Goal: Submit feedback/report problem

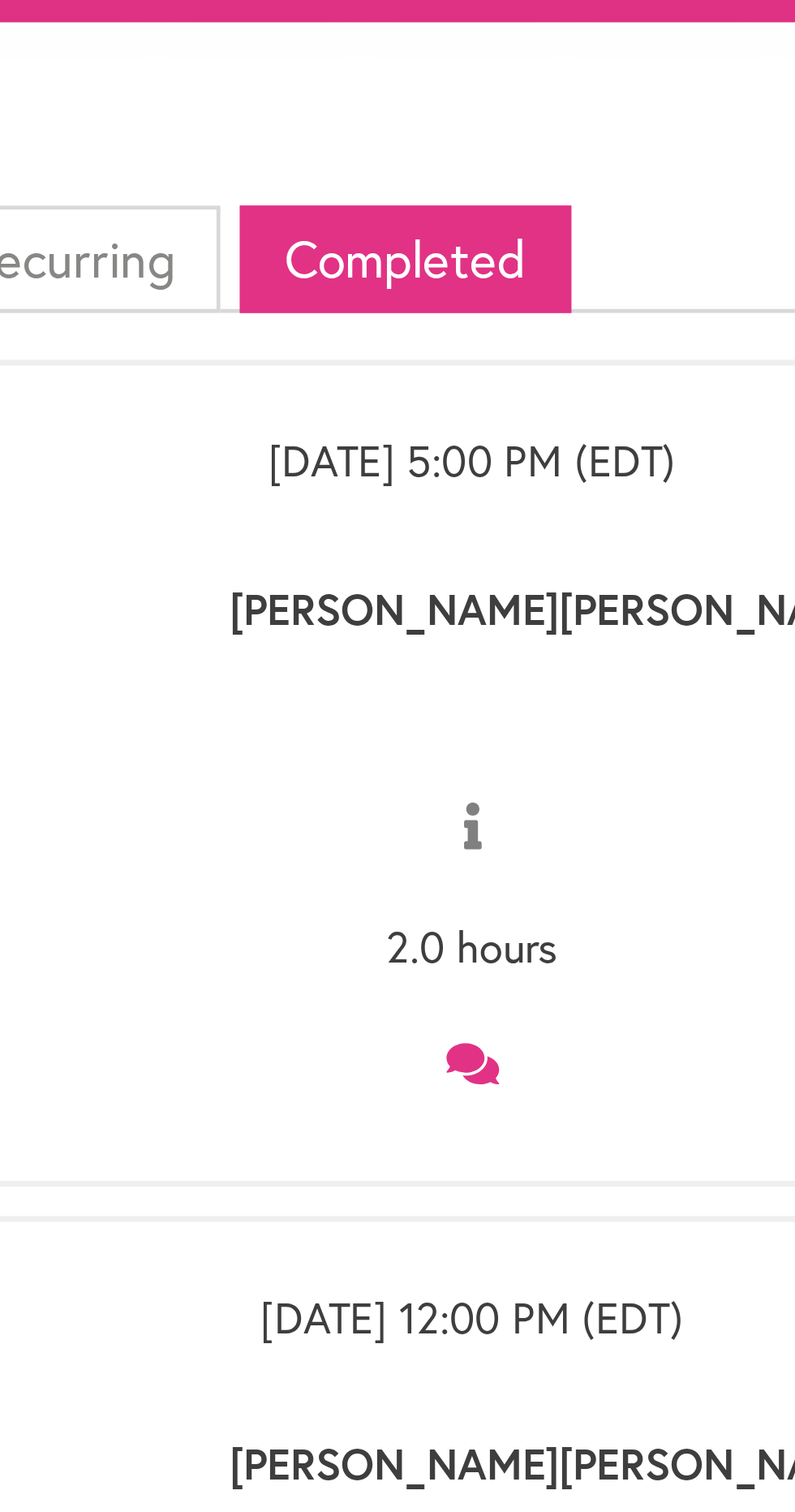
click at [399, 527] on icon at bounding box center [398, 534] width 22 height 20
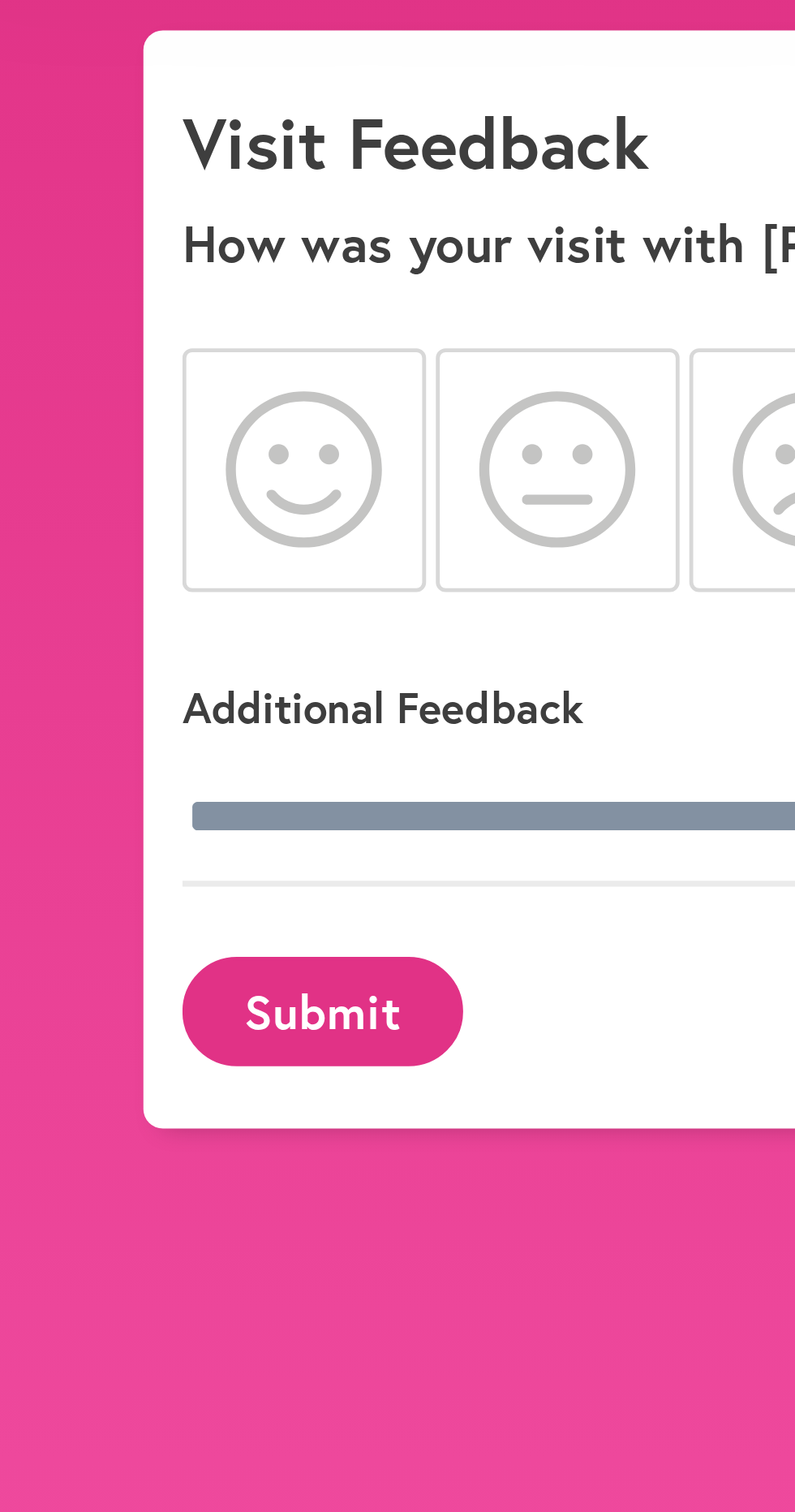
click at [150, 285] on icon at bounding box center [152, 284] width 65 height 65
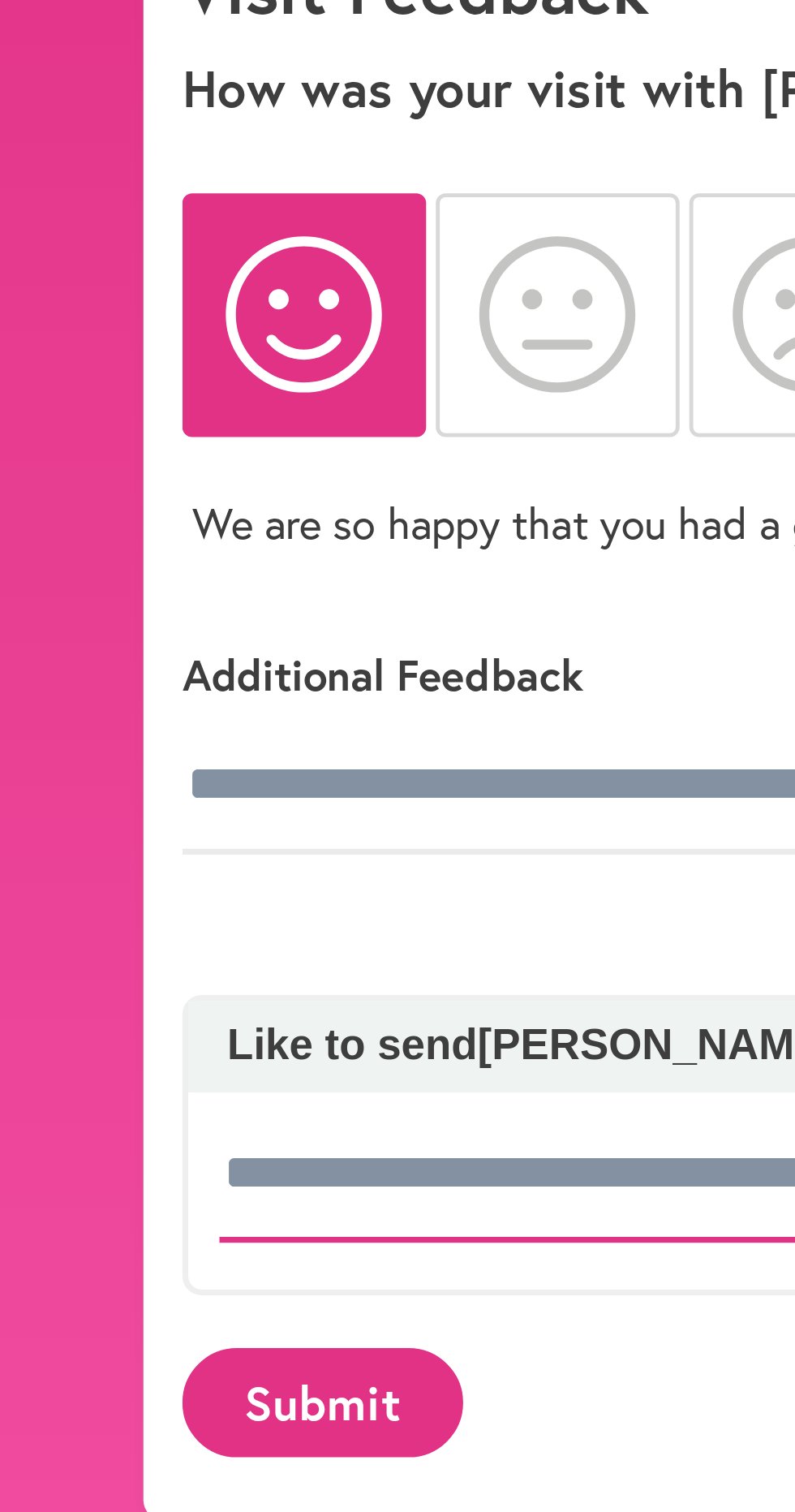
click at [245, 635] on input at bounding box center [373, 641] width 510 height 57
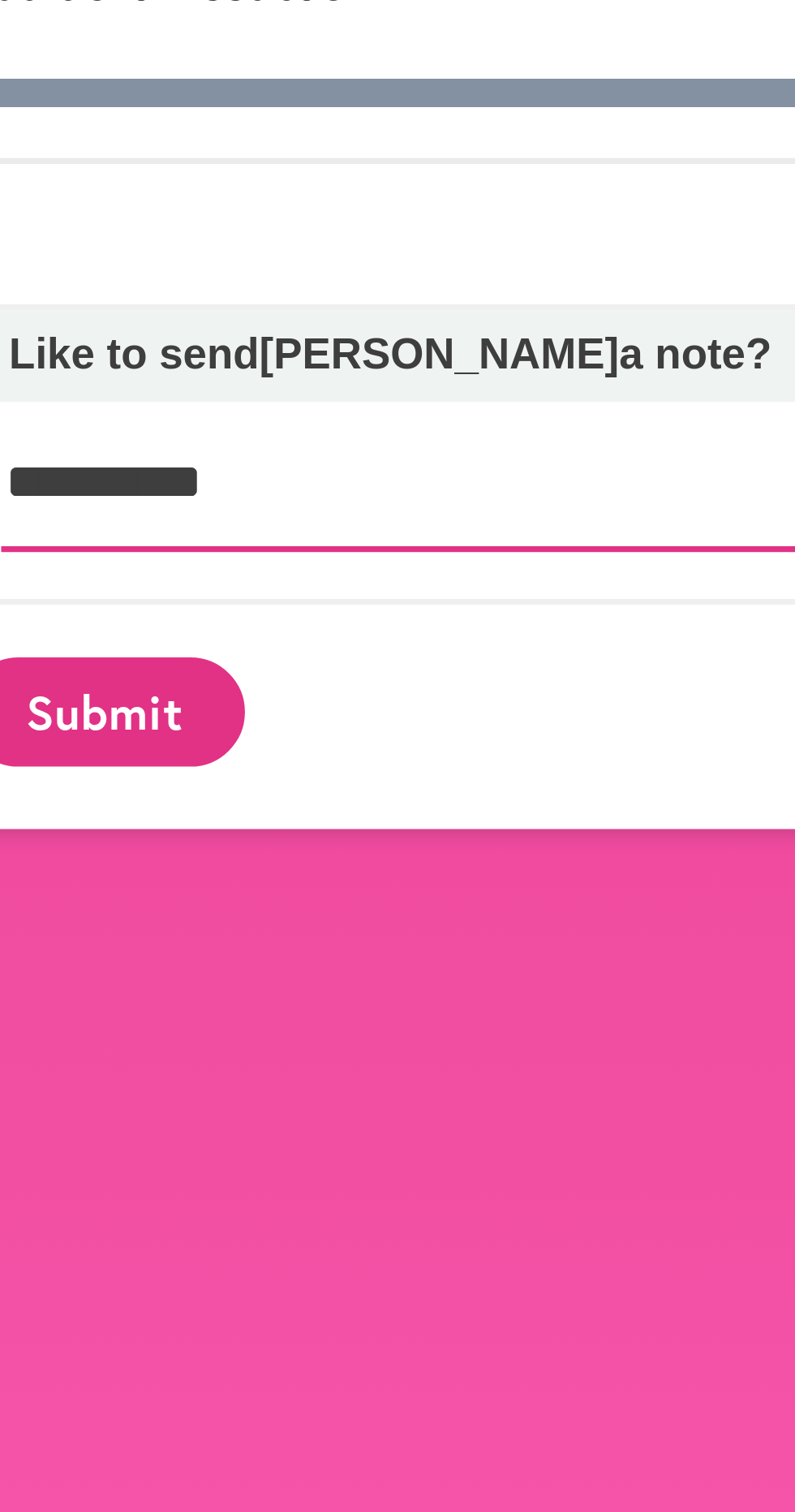
type input "*********"
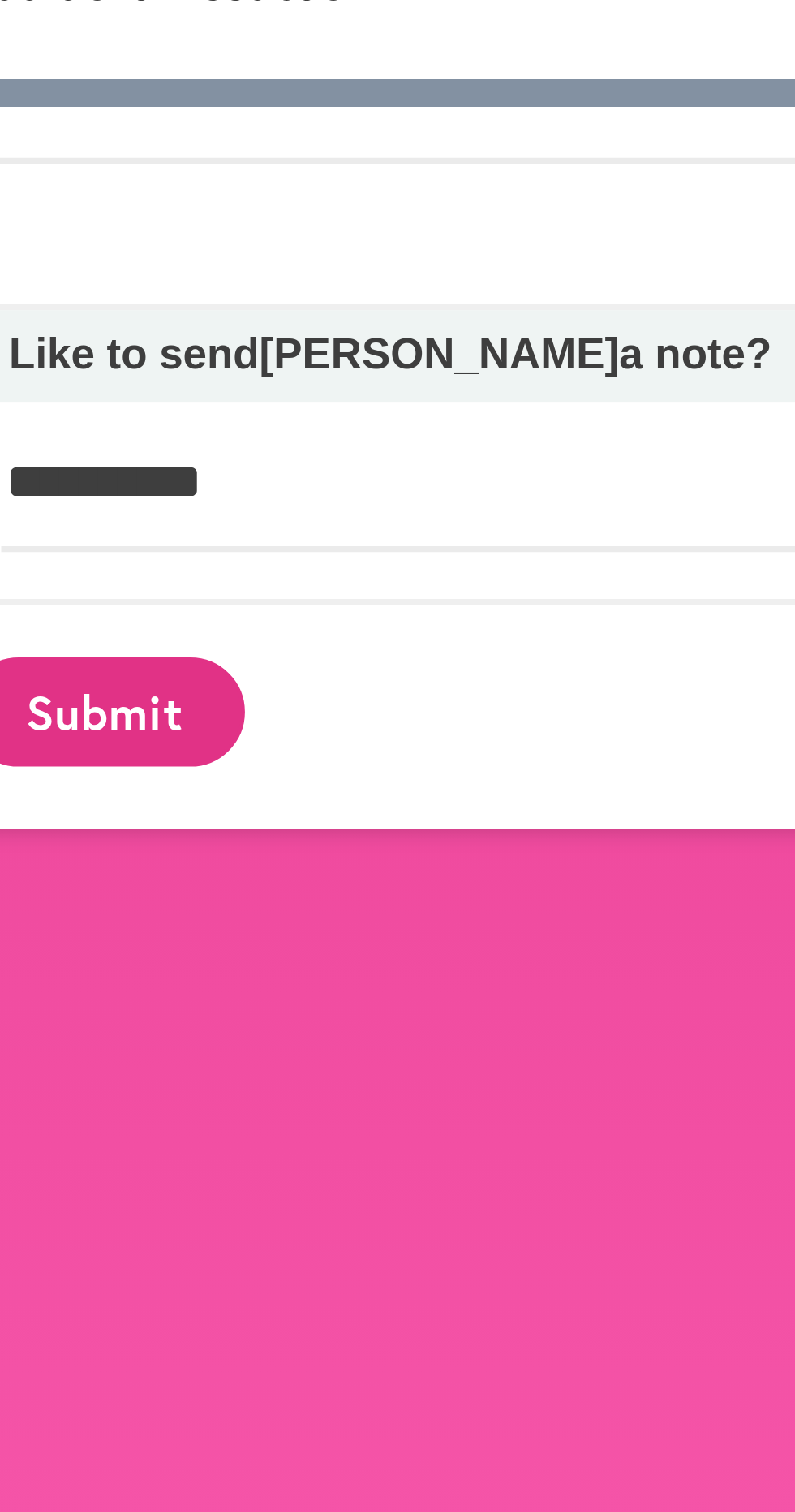
click at [183, 736] on button "Submit" at bounding box center [161, 736] width 117 height 45
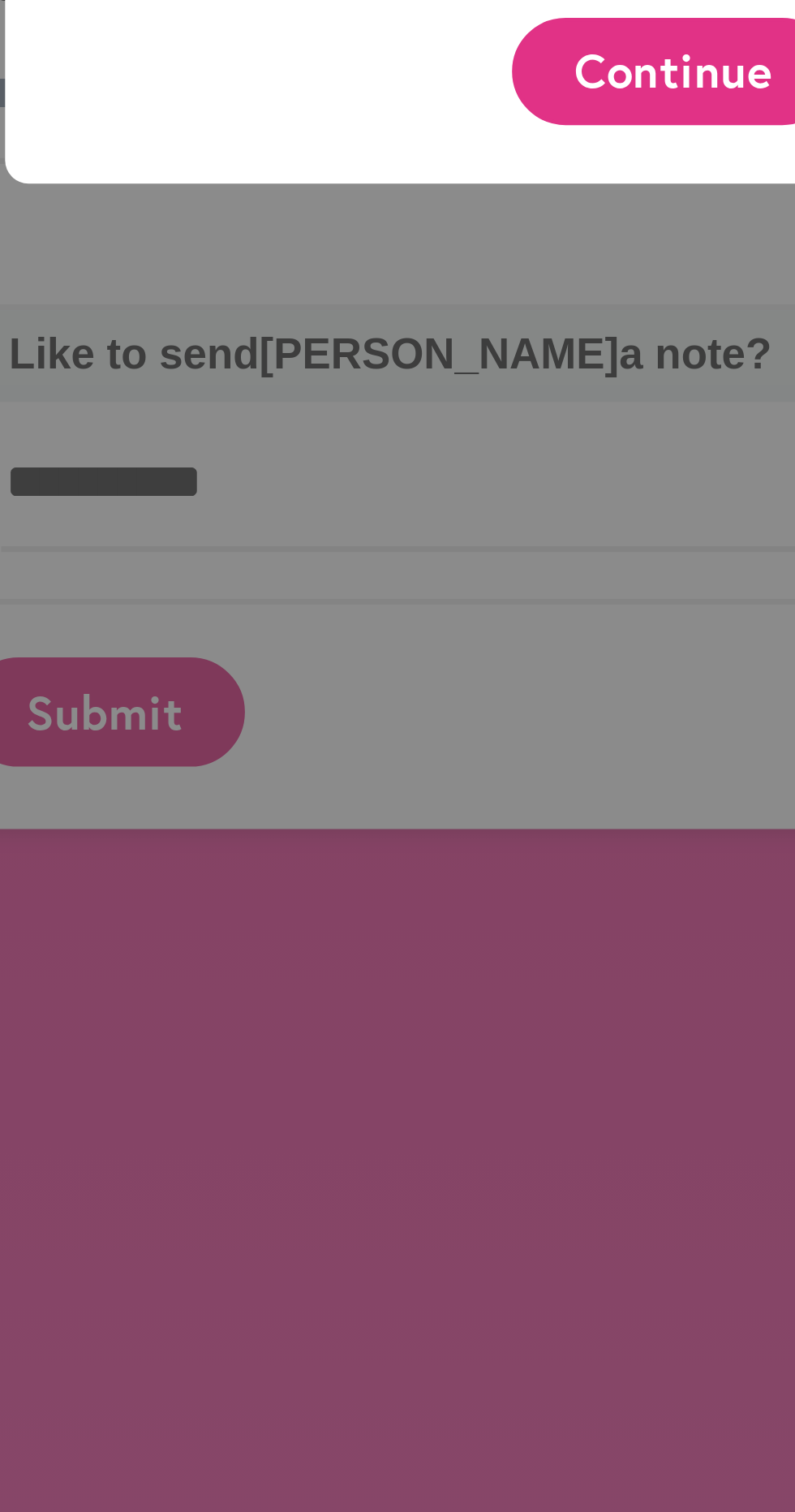
click at [400, 487] on button "Continue" at bounding box center [398, 470] width 134 height 45
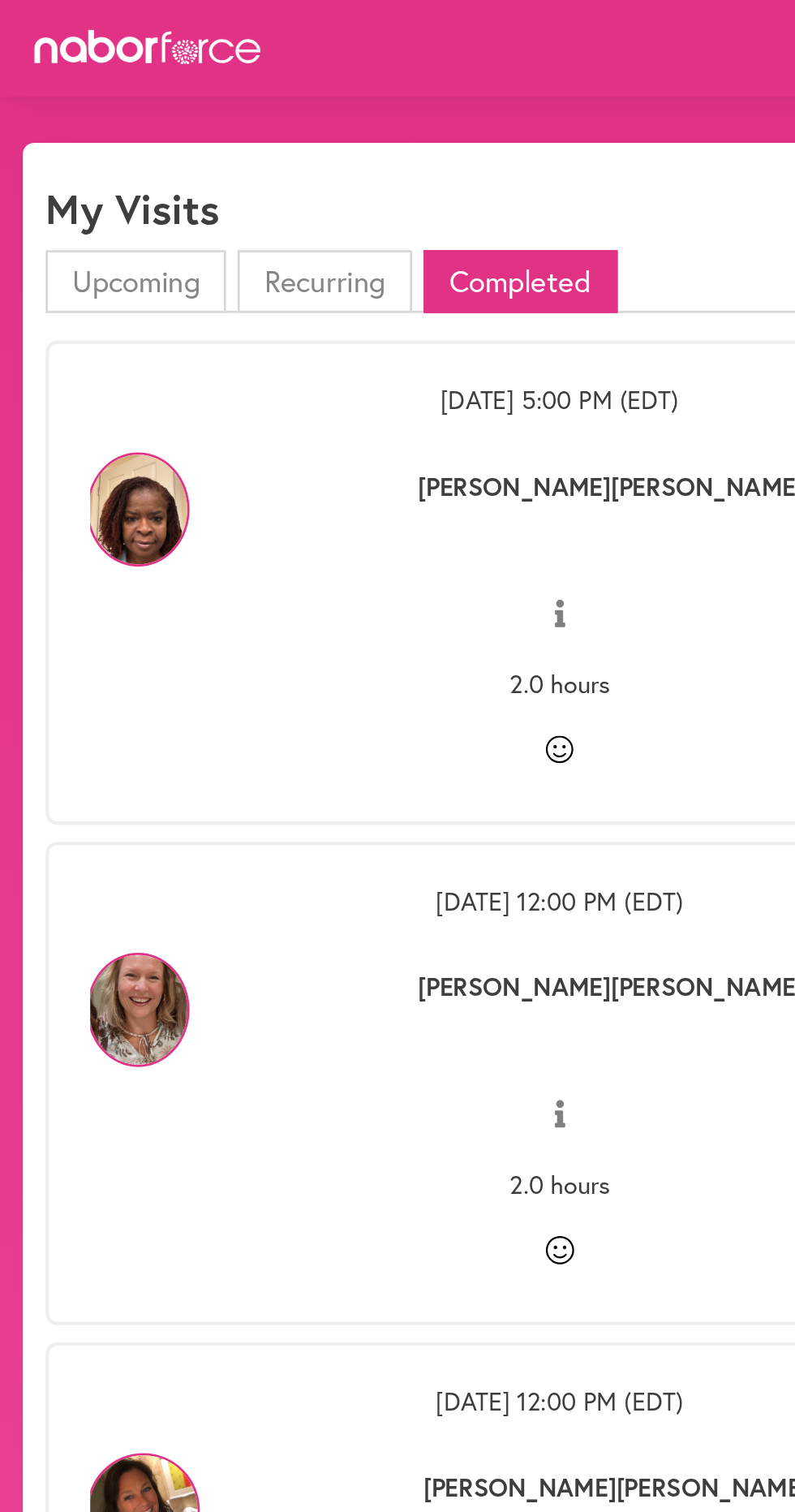
click at [82, 206] on li "Upcoming" at bounding box center [96, 200] width 128 height 45
